Goal: Register for event/course

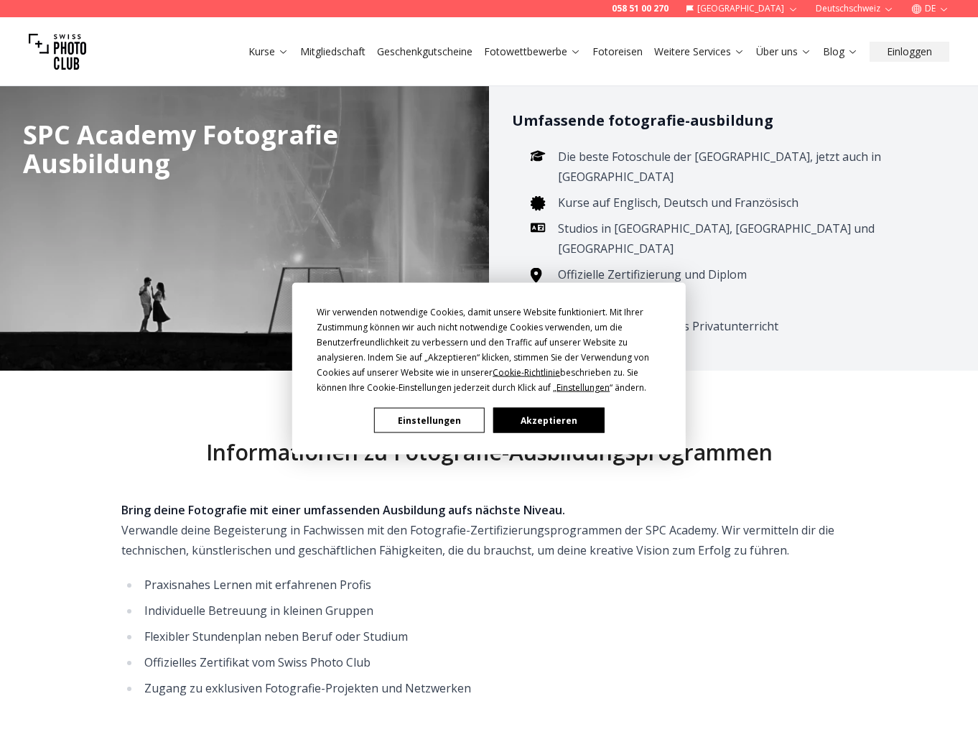
click at [542, 411] on button "Akzeptieren" at bounding box center [548, 420] width 111 height 25
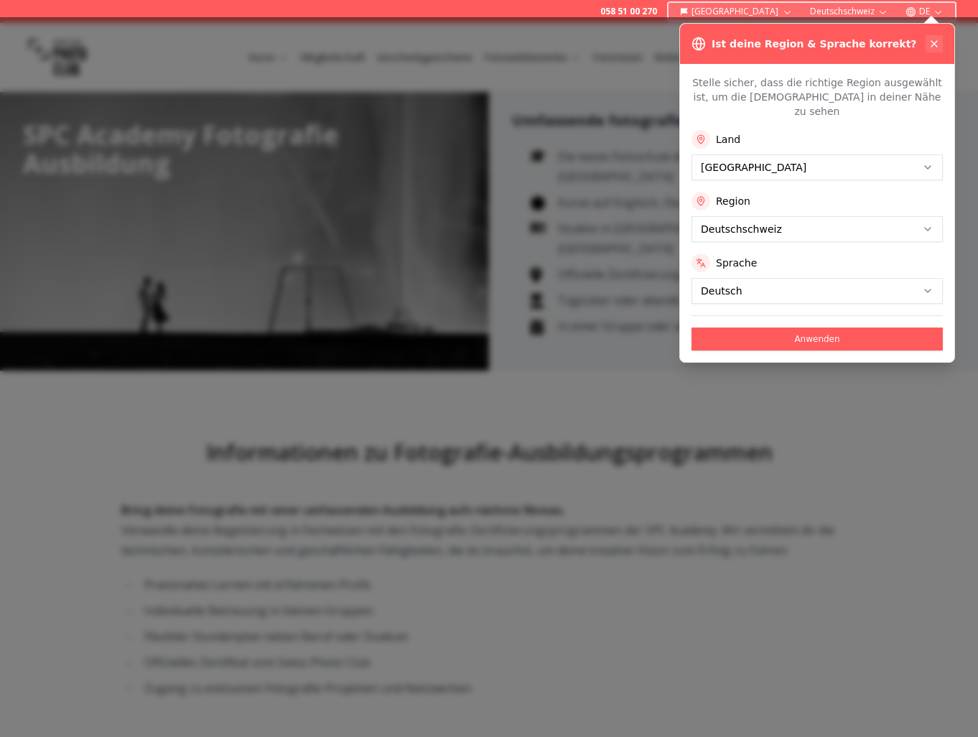
click at [933, 39] on icon at bounding box center [933, 43] width 11 height 11
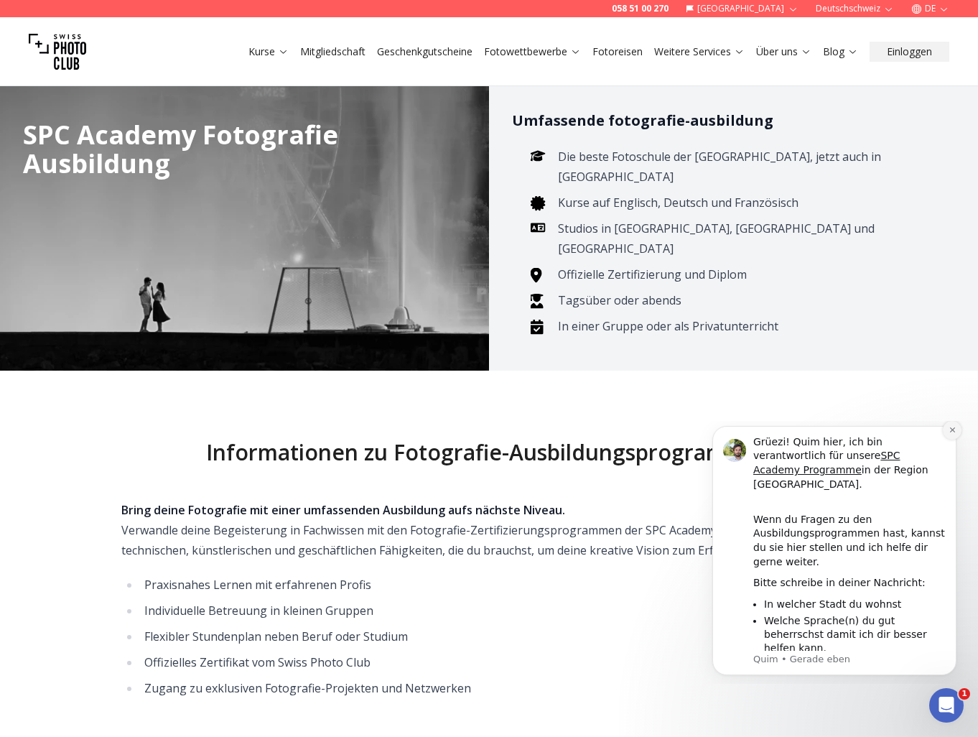
click at [947, 436] on button "Dismiss notification" at bounding box center [952, 430] width 19 height 19
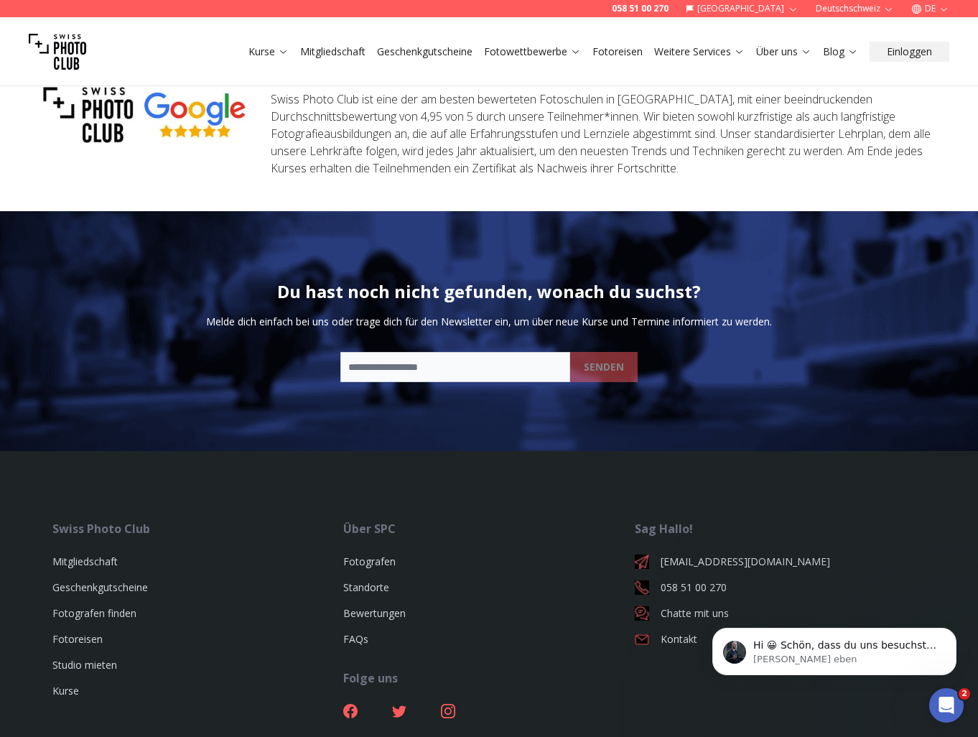
scroll to position [3901, 0]
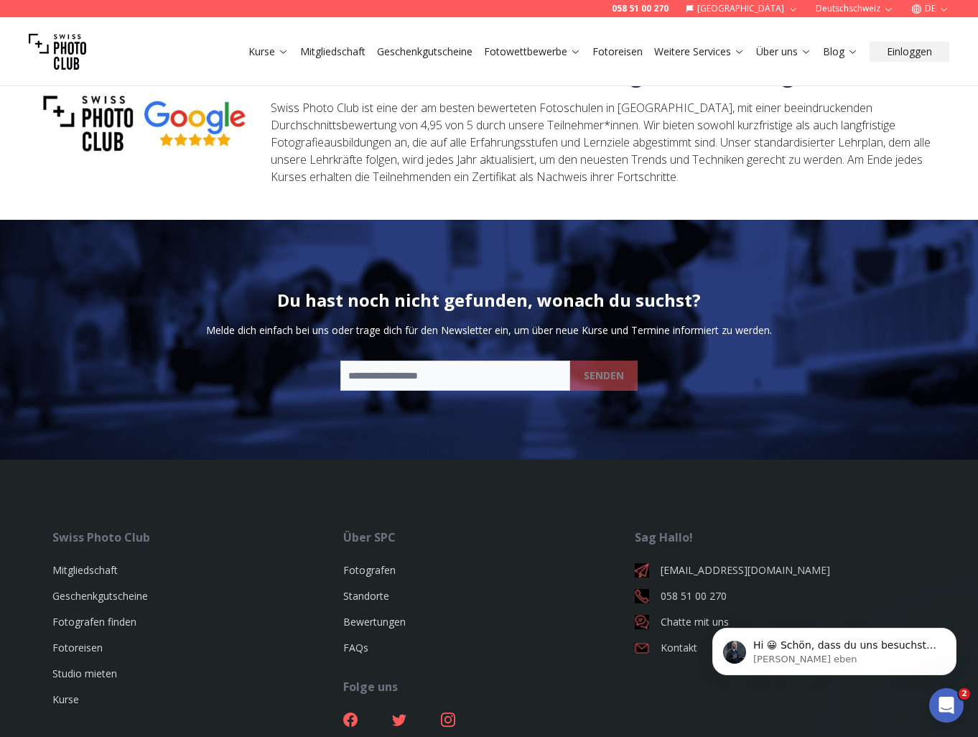
click at [277, 57] on link "Kurse" at bounding box center [268, 52] width 40 height 14
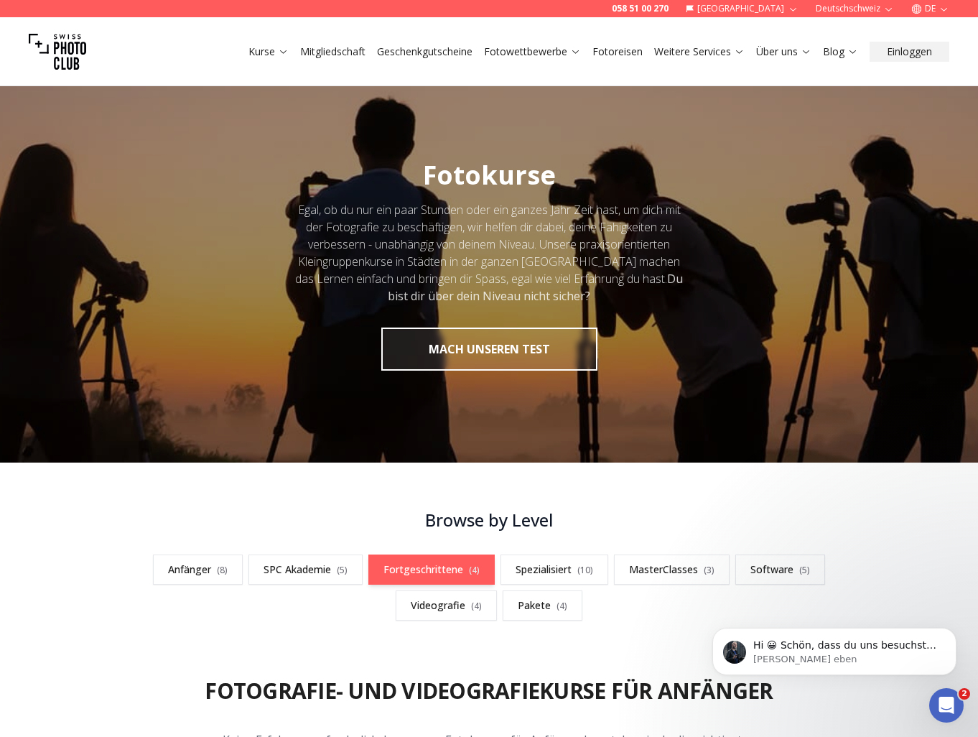
click at [408, 560] on link "Fortgeschrittene ( 4 )" at bounding box center [431, 569] width 126 height 30
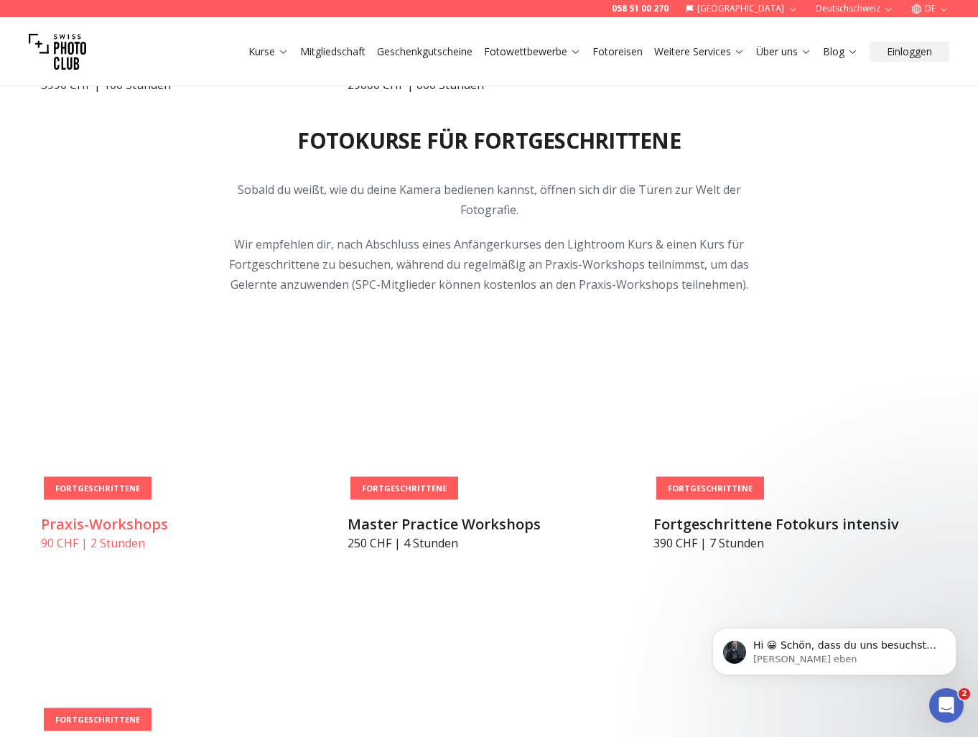
scroll to position [2178, 0]
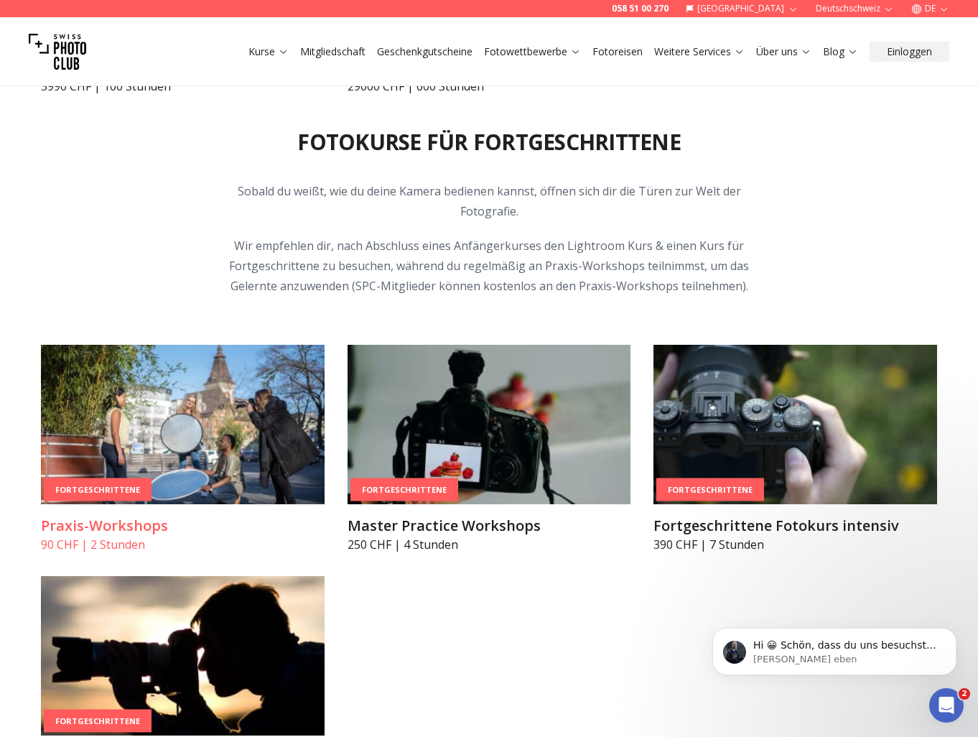
click at [263, 426] on img at bounding box center [183, 424] width 284 height 159
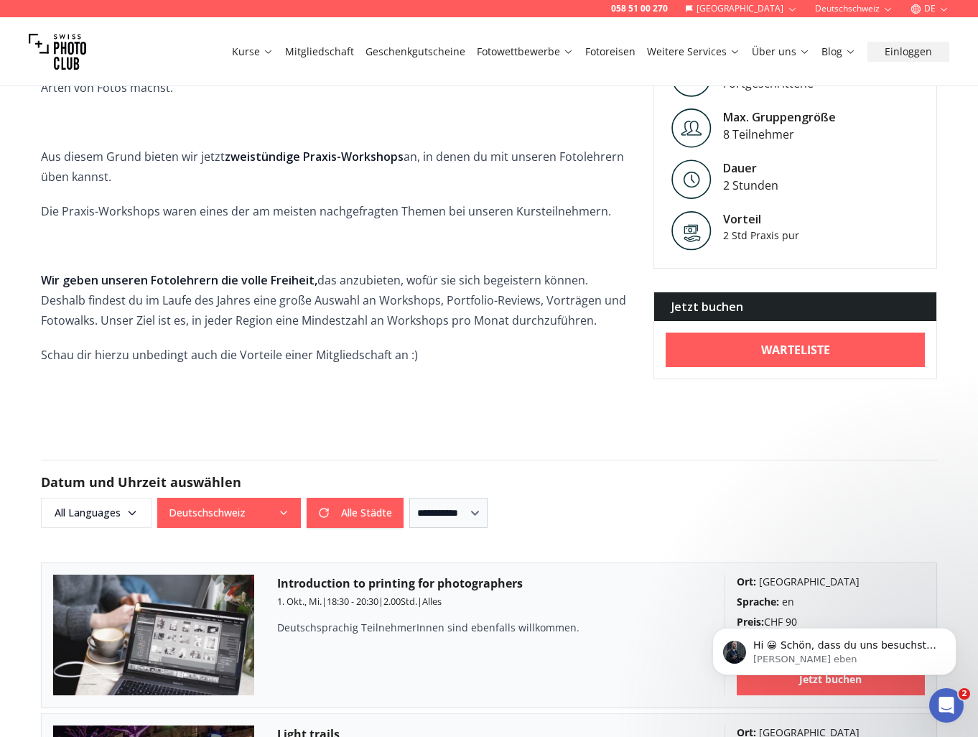
scroll to position [641, 0]
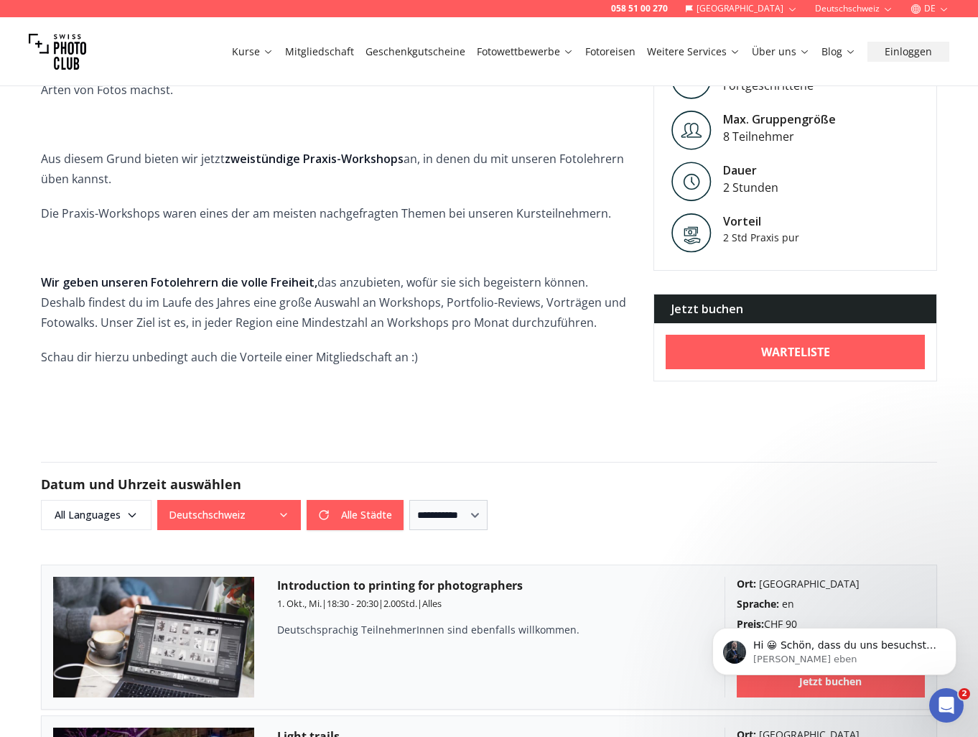
click at [259, 500] on button "Deutschschweiz" at bounding box center [229, 515] width 144 height 30
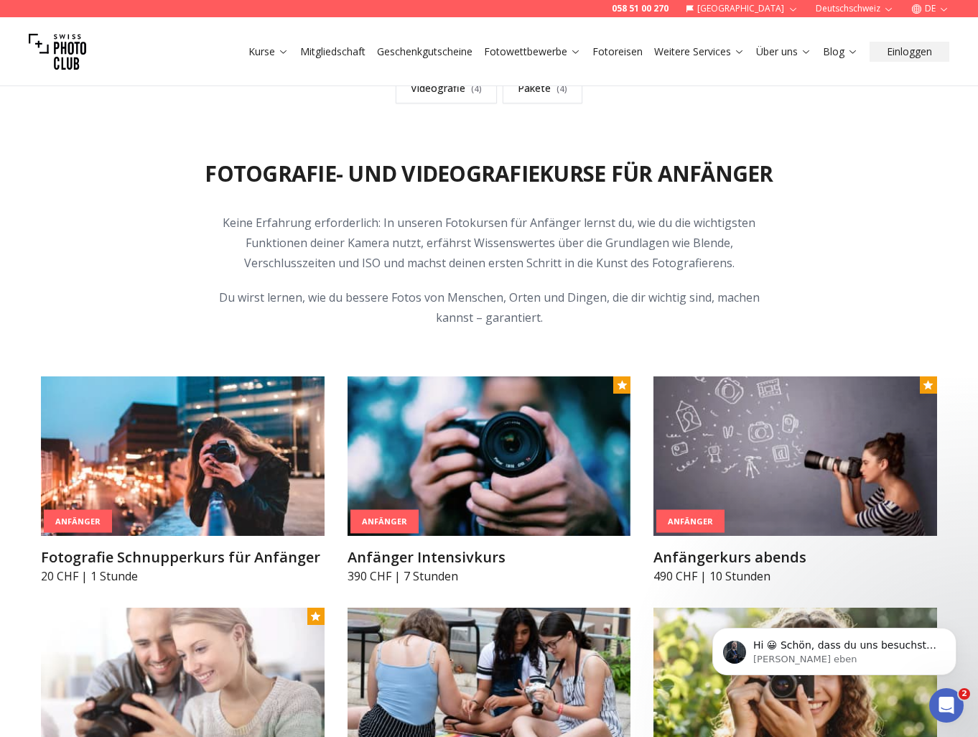
scroll to position [514, 0]
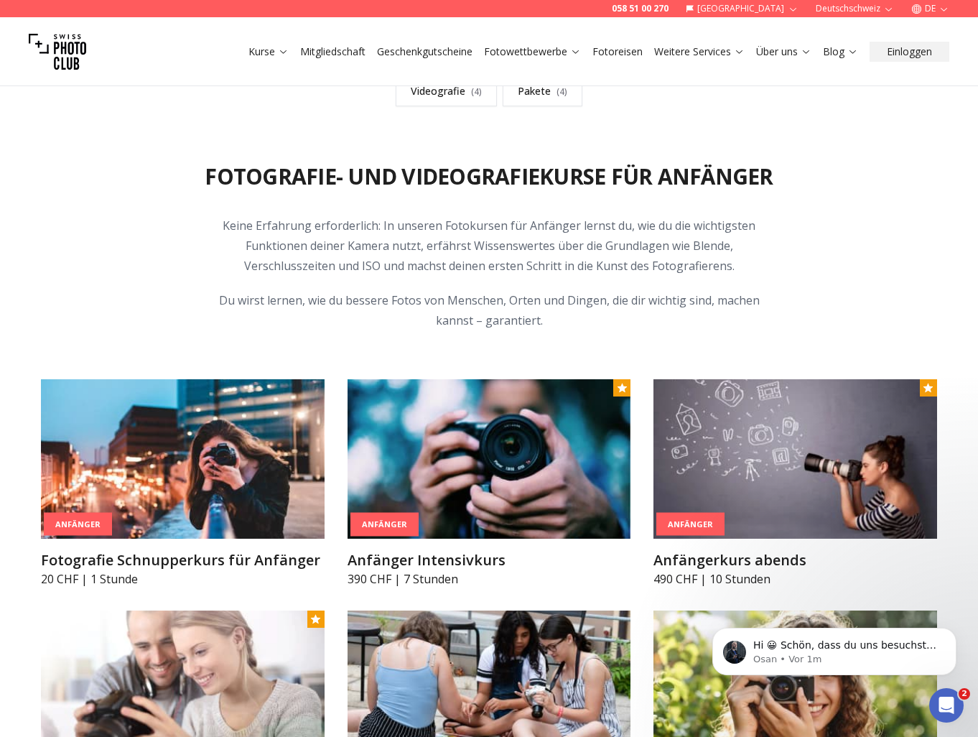
click at [403, 304] on p "Du wirst lernen, wie du bessere Fotos von Menschen, Orten und Dingen, die dir w…" at bounding box center [488, 310] width 551 height 40
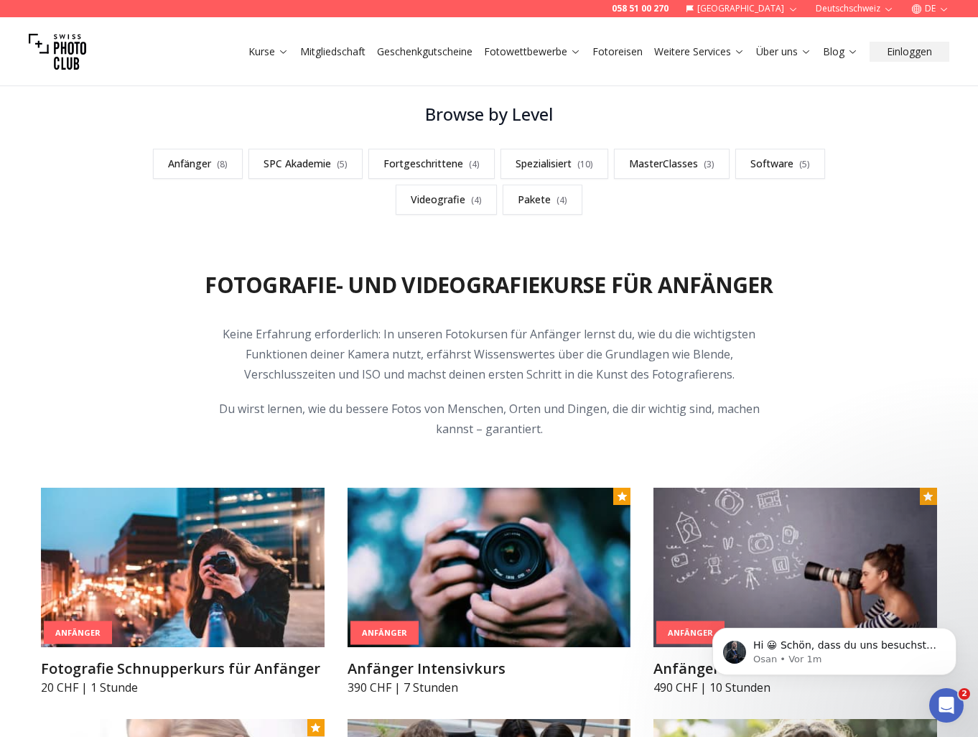
scroll to position [404, 0]
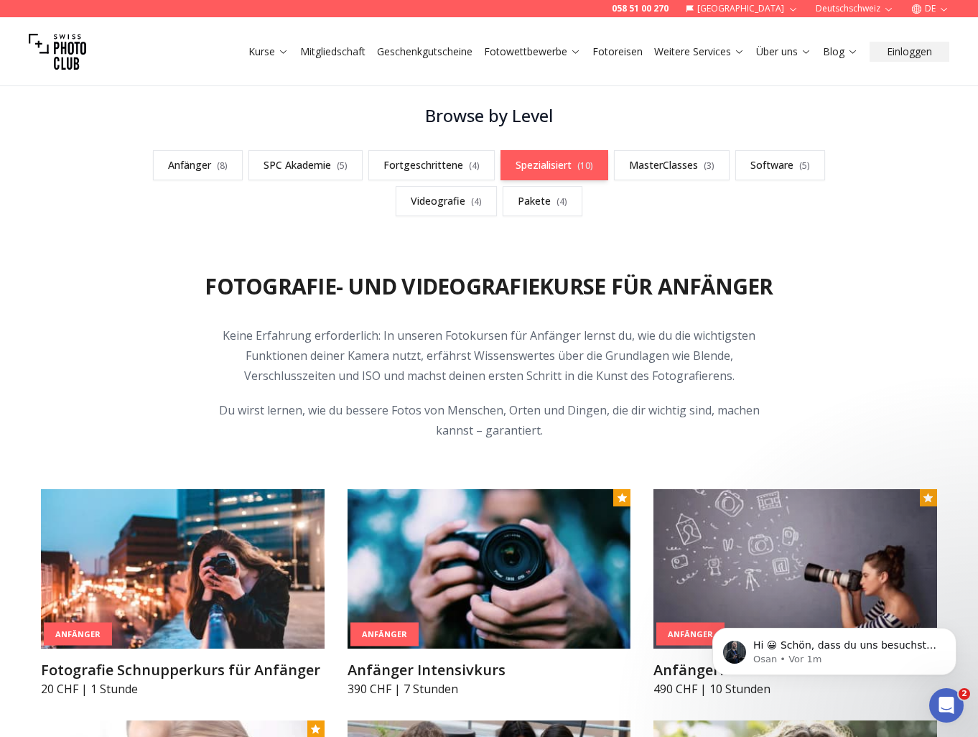
click at [593, 165] on span "( 10 )" at bounding box center [585, 165] width 16 height 12
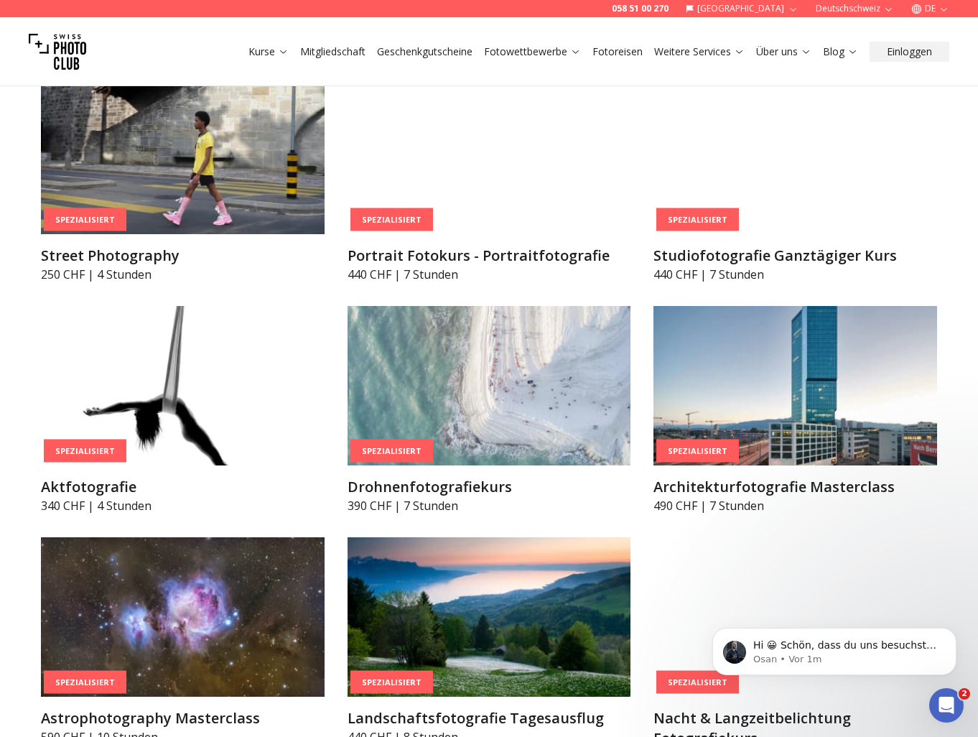
scroll to position [3074, 0]
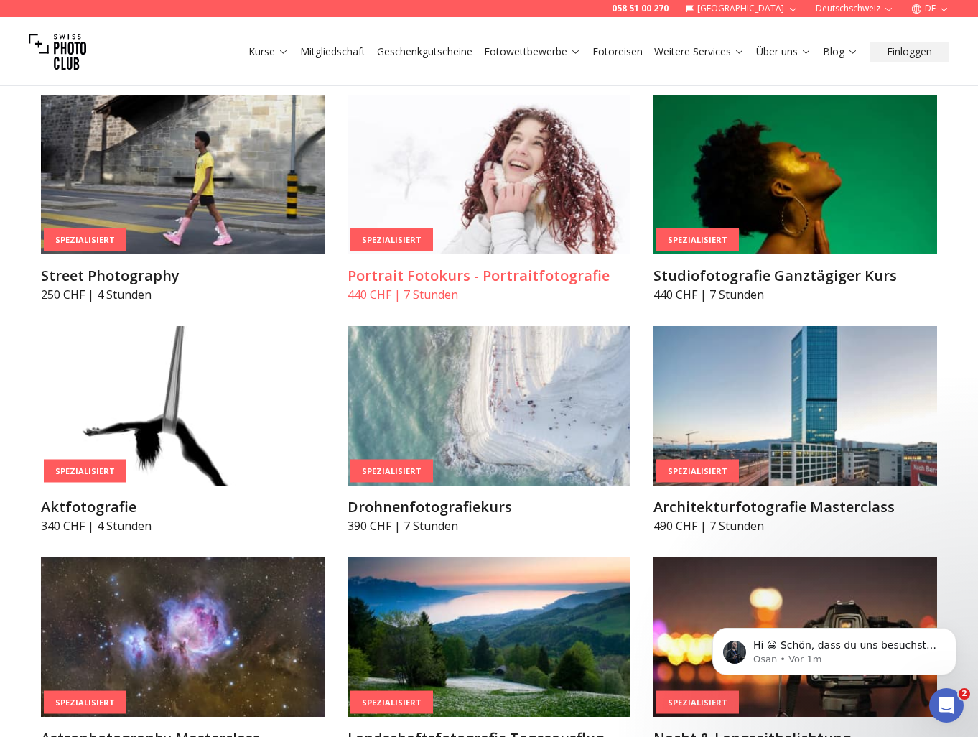
click at [440, 195] on img at bounding box center [489, 174] width 284 height 159
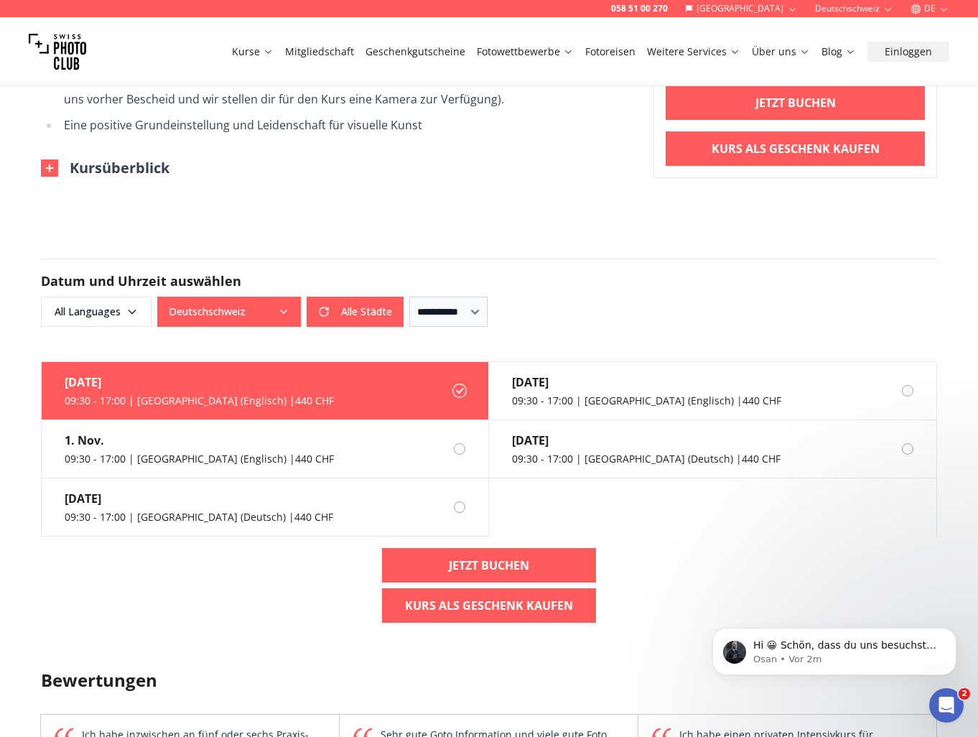
scroll to position [1121, 0]
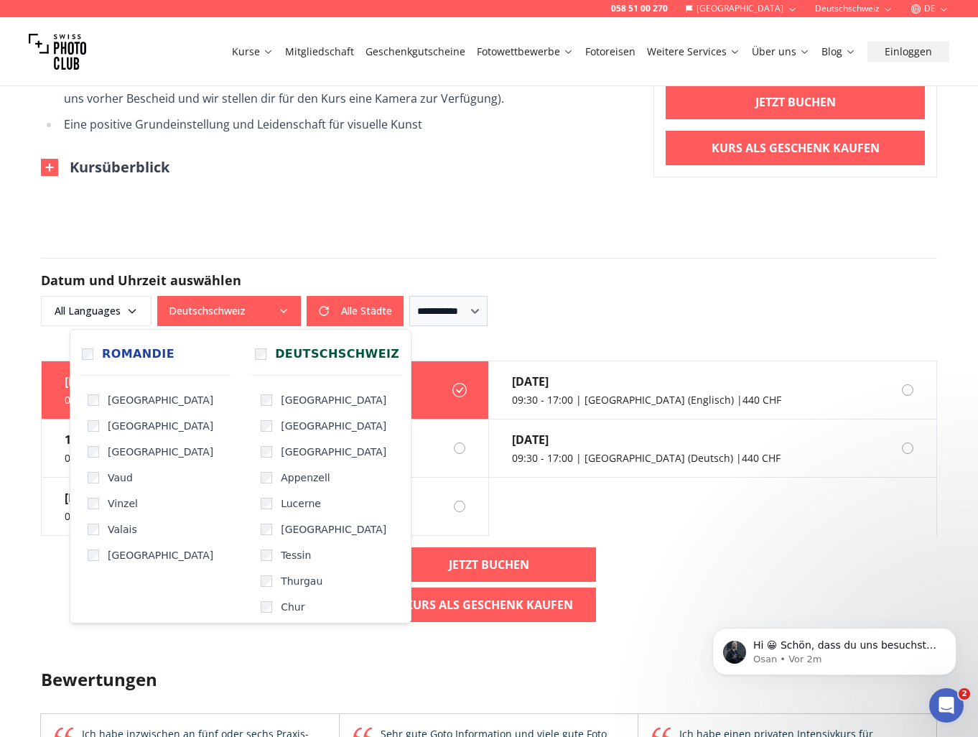
click at [216, 318] on button "Deutschschweiz" at bounding box center [229, 311] width 144 height 30
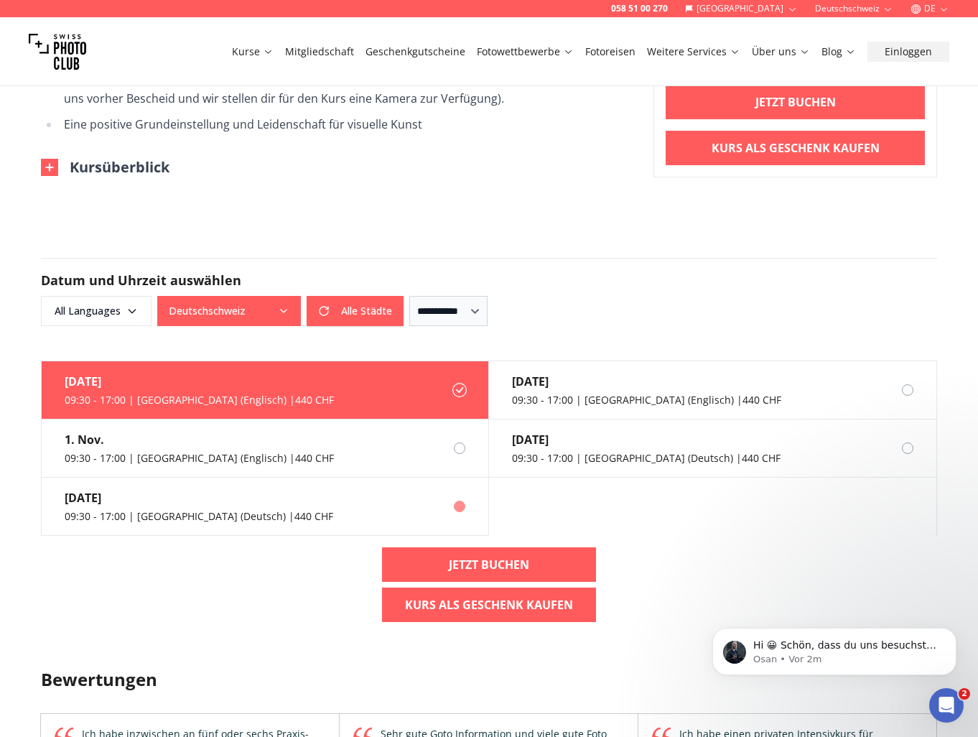
click at [335, 502] on label "[DATE] 09:30 - 17:00 | [GEOGRAPHIC_DATA] (Deutsch) | 440 CHF" at bounding box center [265, 506] width 447 height 58
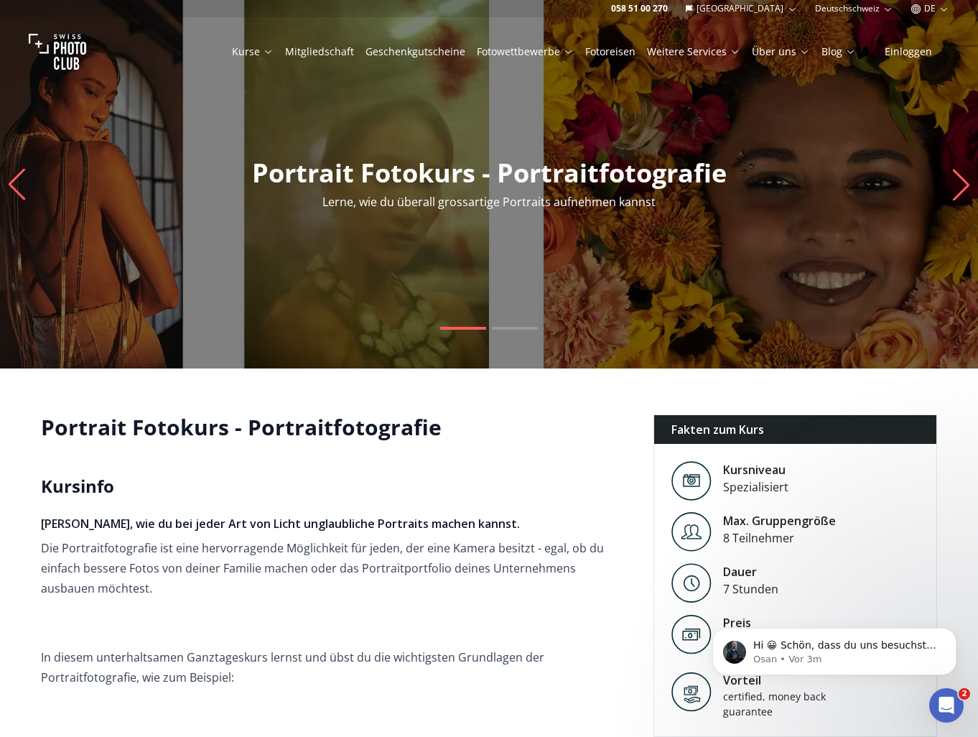
scroll to position [0, 0]
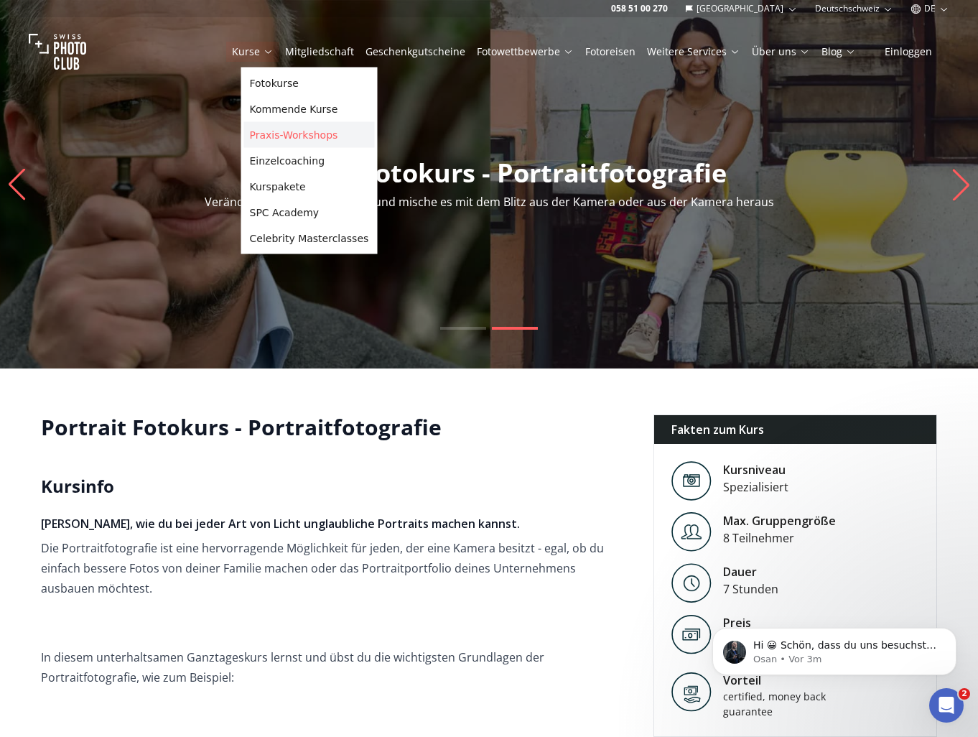
click at [302, 135] on link "Praxis-Workshops" at bounding box center [309, 135] width 131 height 26
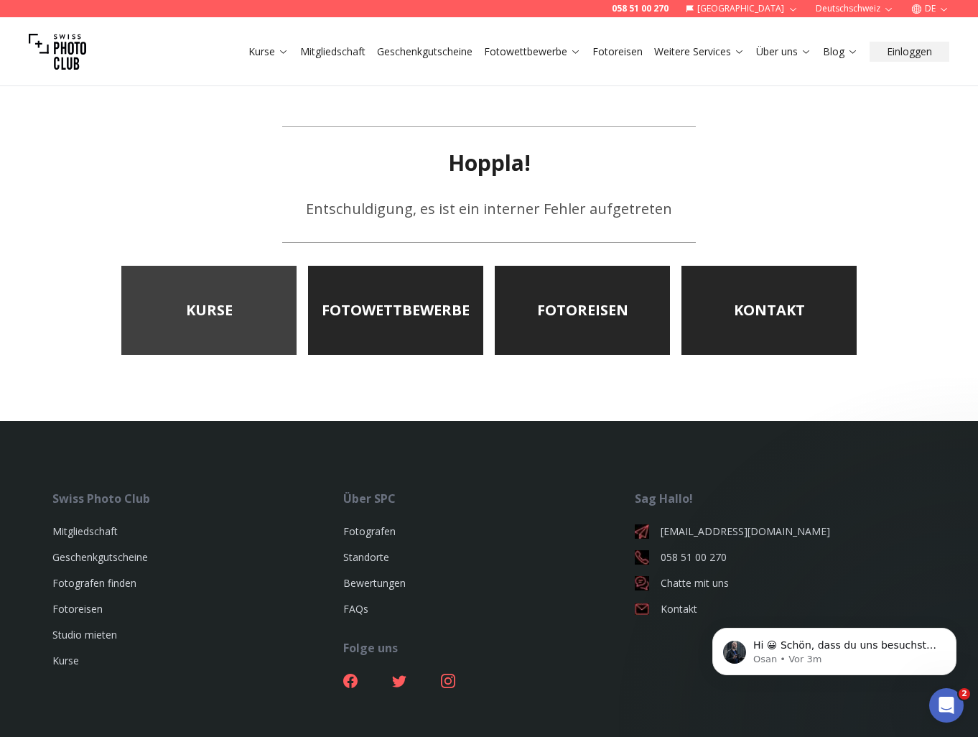
click at [268, 345] on link "KURSE" at bounding box center [208, 310] width 175 height 89
